Goal: Task Accomplishment & Management: Use online tool/utility

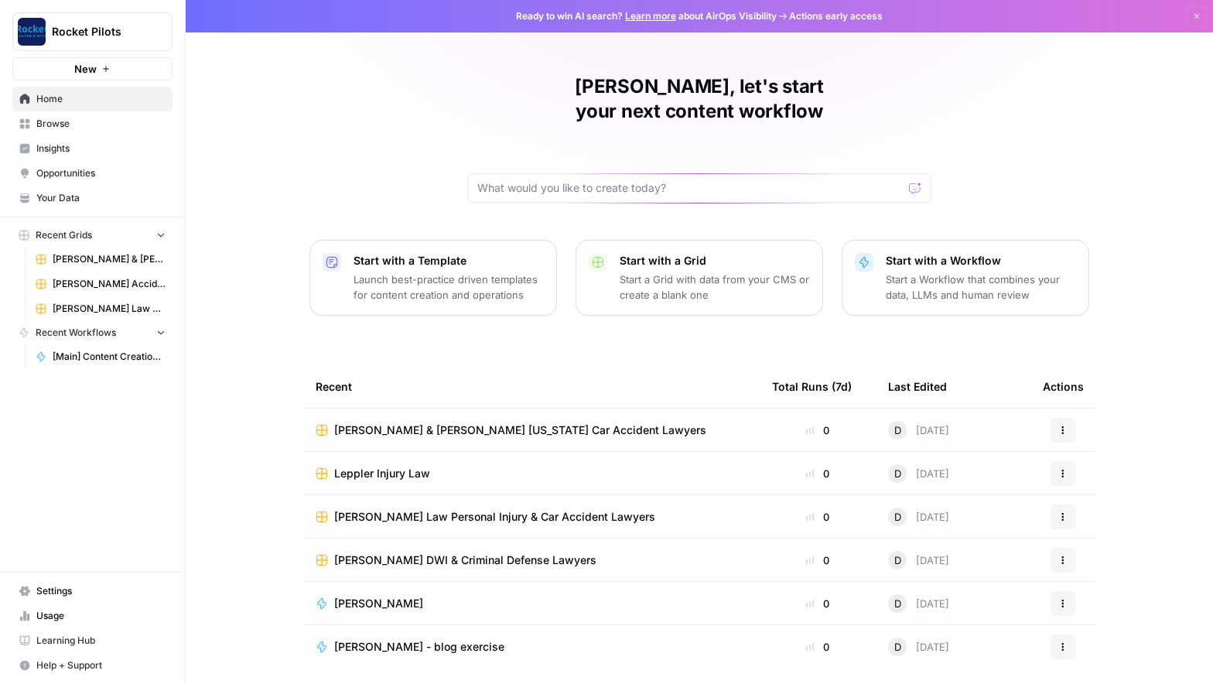
click at [57, 120] on span "Browse" at bounding box center [100, 124] width 129 height 14
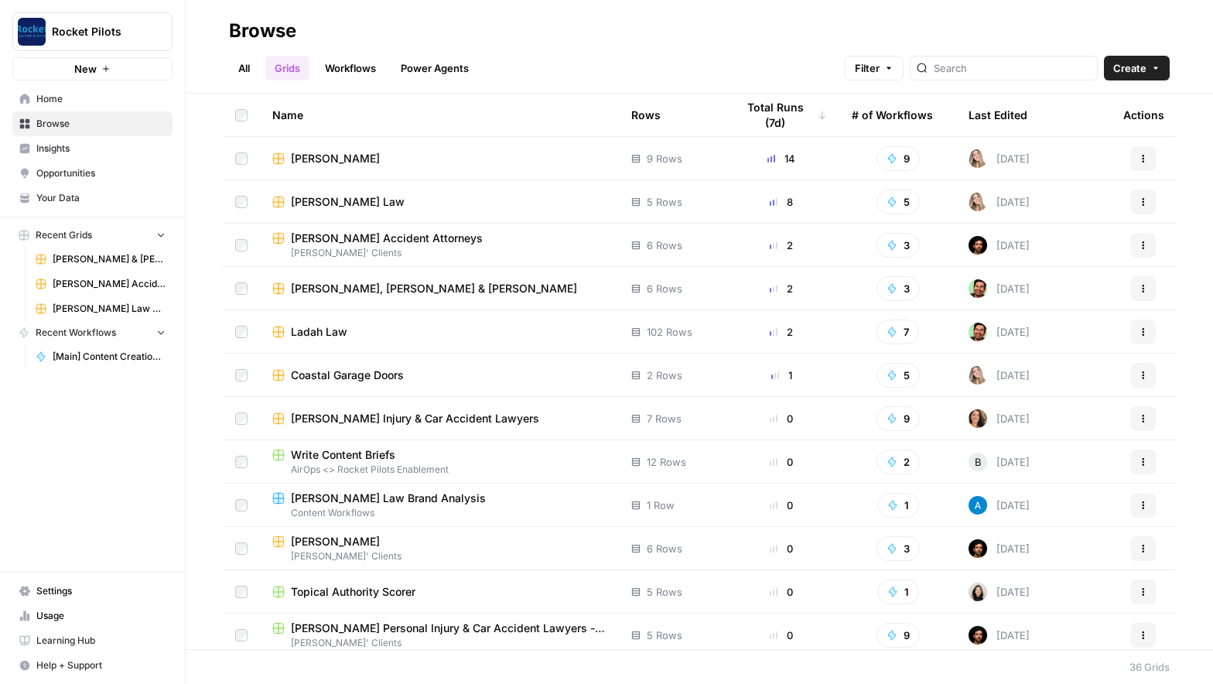
click at [343, 159] on span "[PERSON_NAME]" at bounding box center [335, 158] width 89 height 15
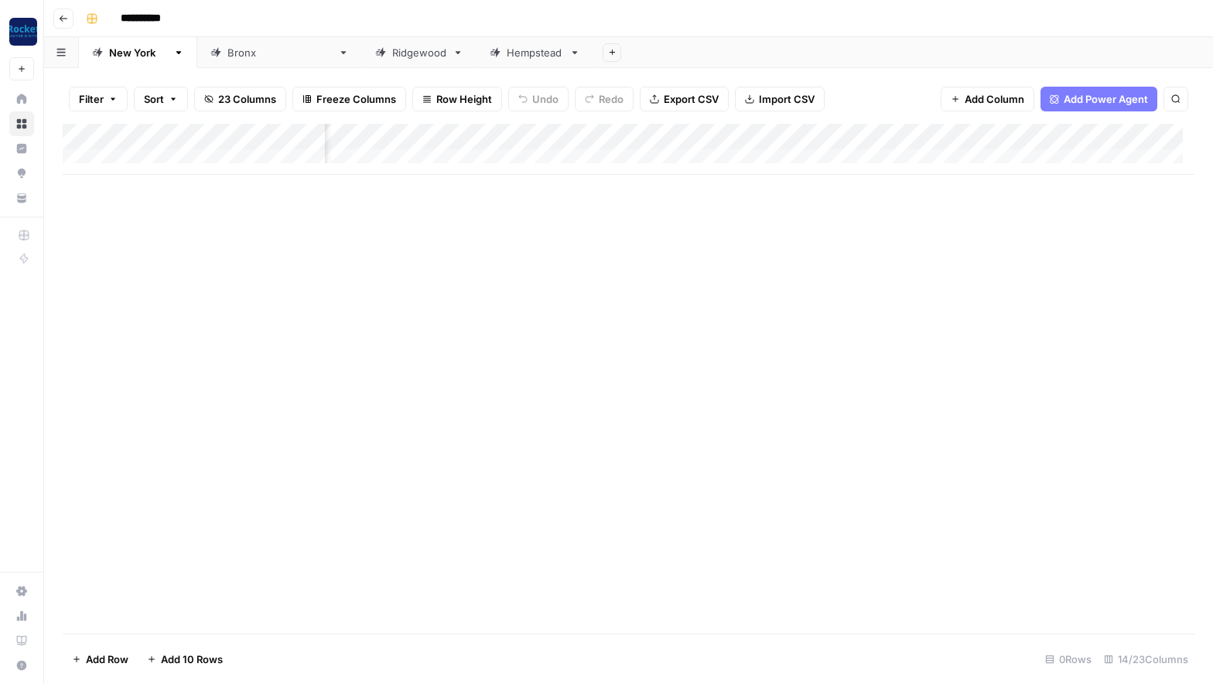
scroll to position [0, 376]
click at [558, 138] on div "Add Column" at bounding box center [629, 149] width 1132 height 51
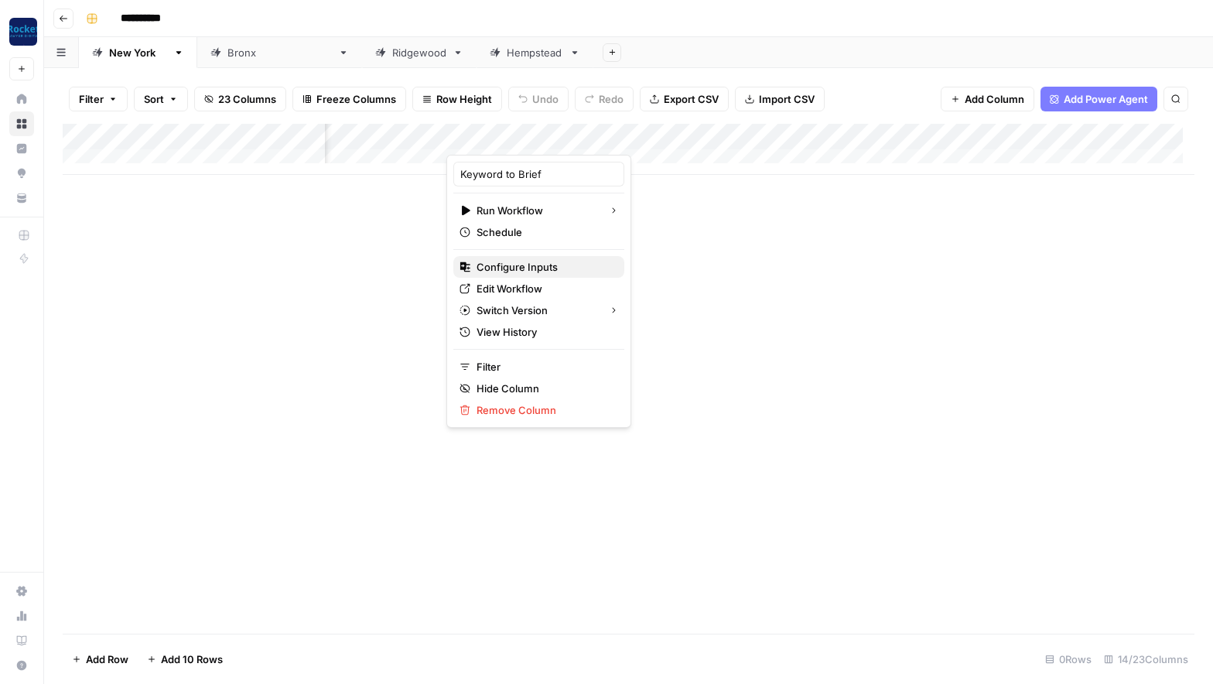
click at [531, 265] on span "Configure Inputs" at bounding box center [543, 266] width 135 height 15
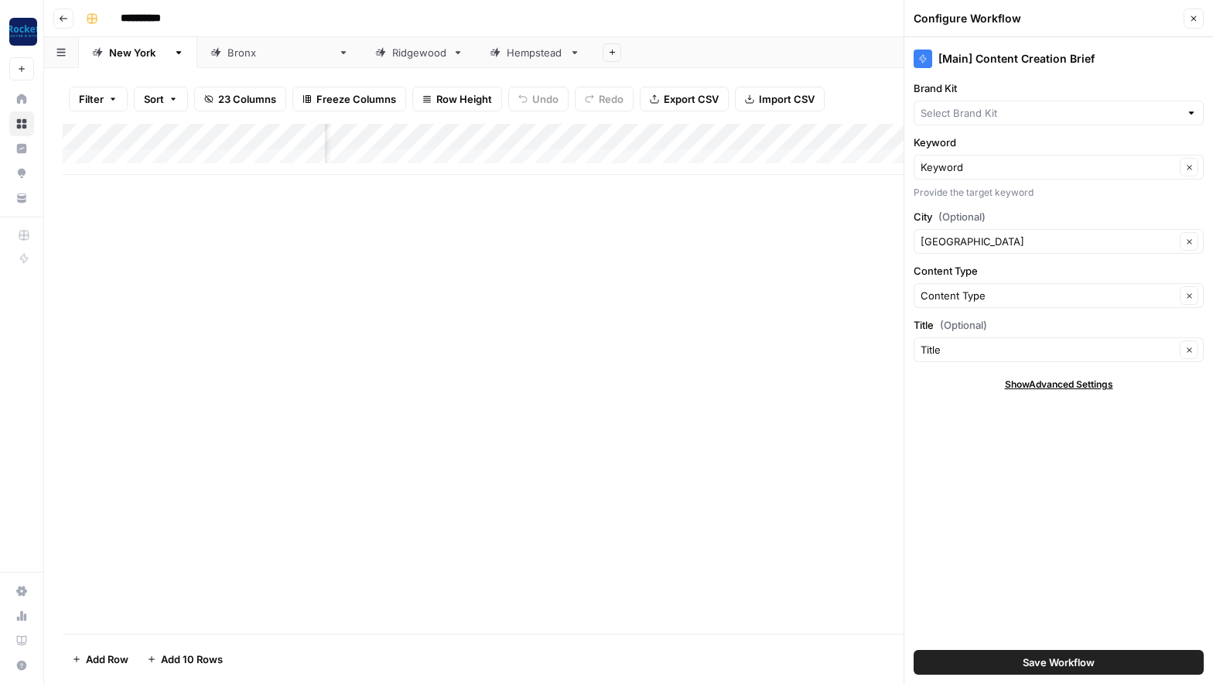
type input "Ladah Injury & Car Accident Lawyers [GEOGRAPHIC_DATA]"
click at [1192, 19] on icon "button" at bounding box center [1193, 18] width 9 height 9
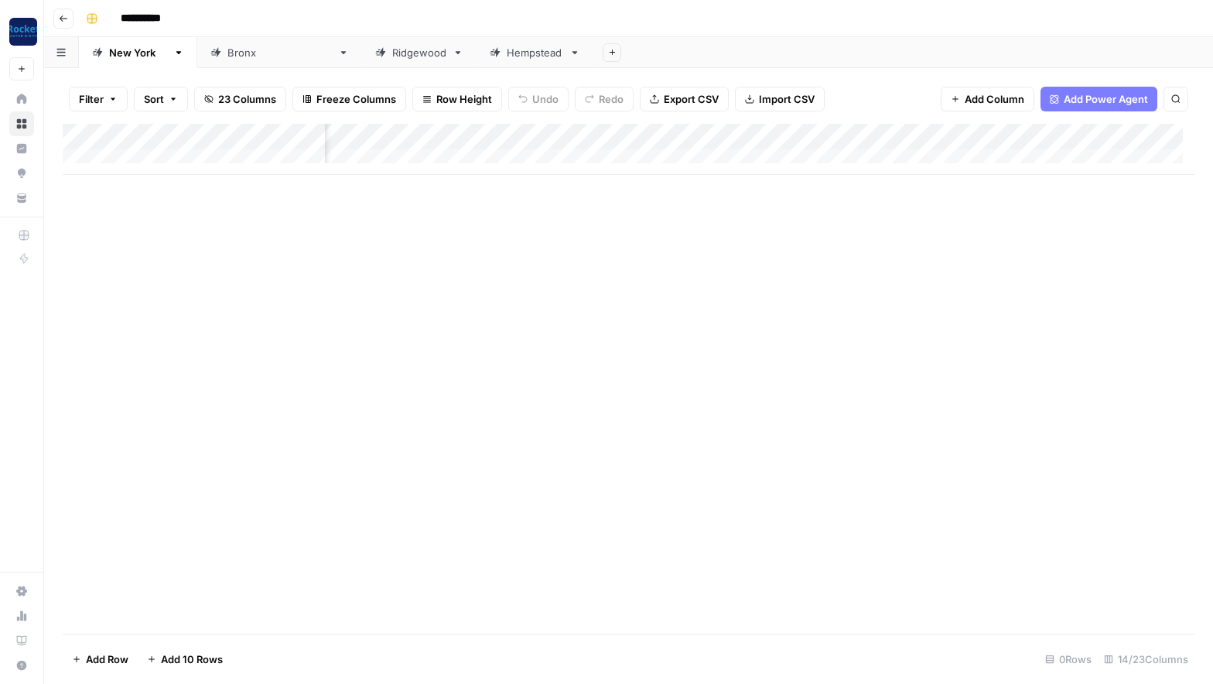
click at [975, 137] on div "Add Column" at bounding box center [629, 149] width 1132 height 51
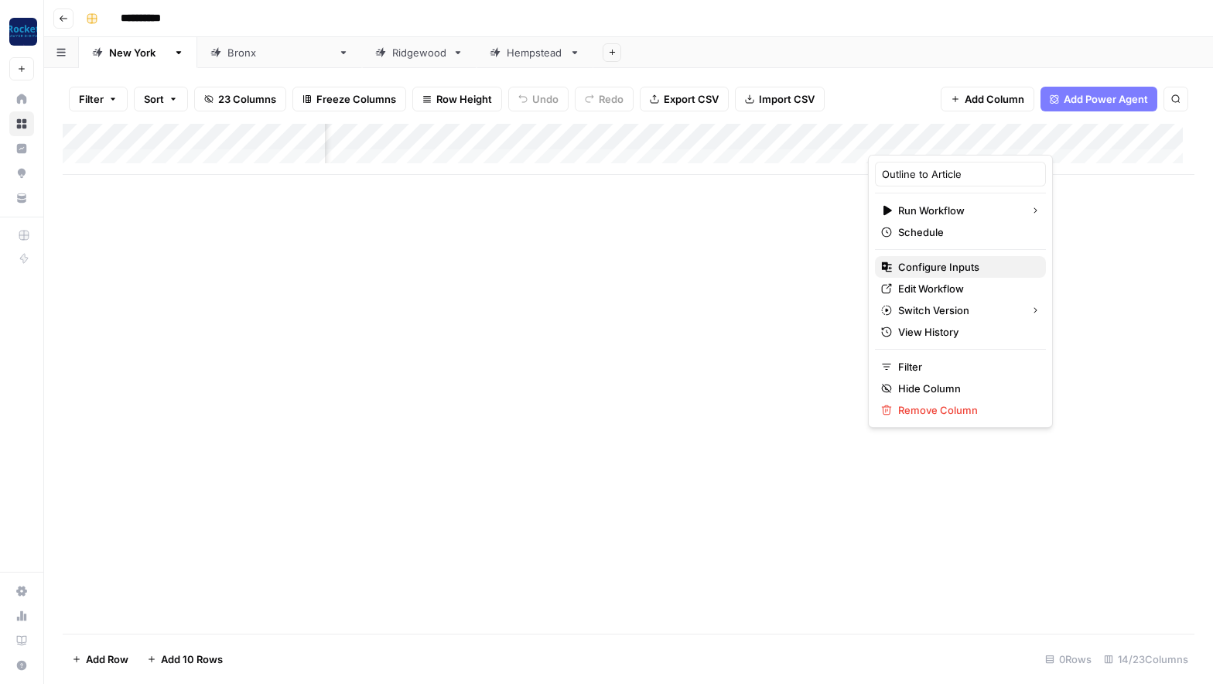
click at [935, 269] on span "Configure Inputs" at bounding box center [965, 266] width 135 height 15
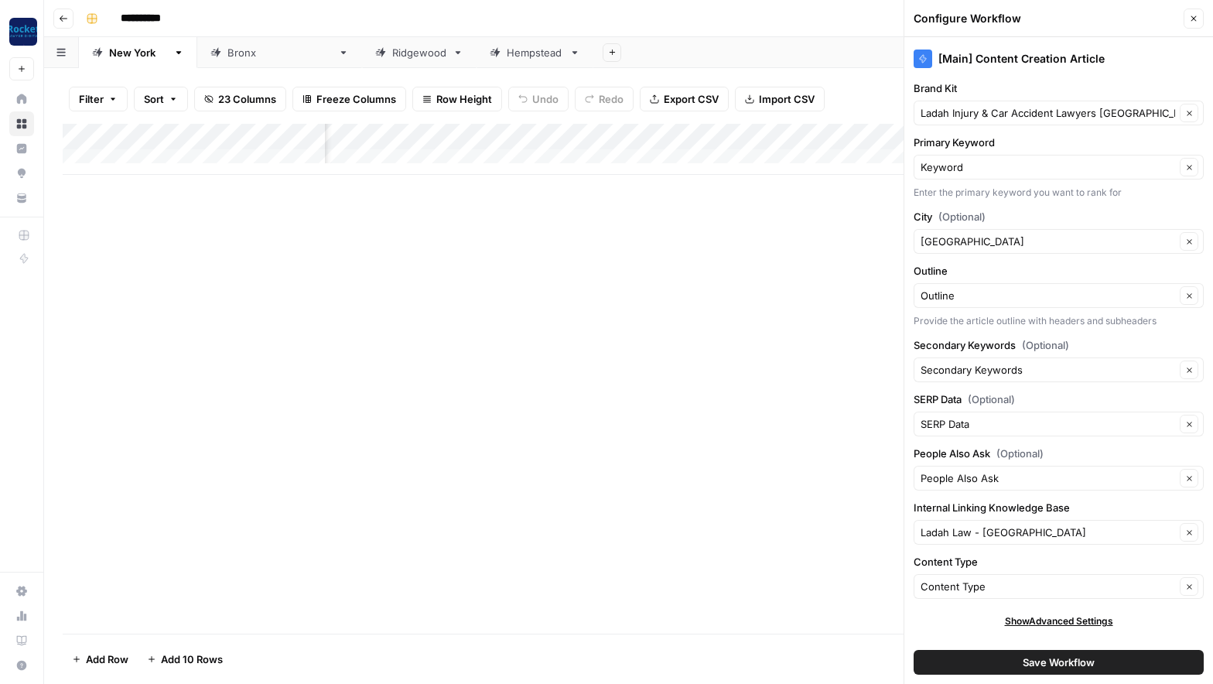
click at [1193, 15] on icon "button" at bounding box center [1193, 18] width 9 height 9
